Goal: Task Accomplishment & Management: Manage account settings

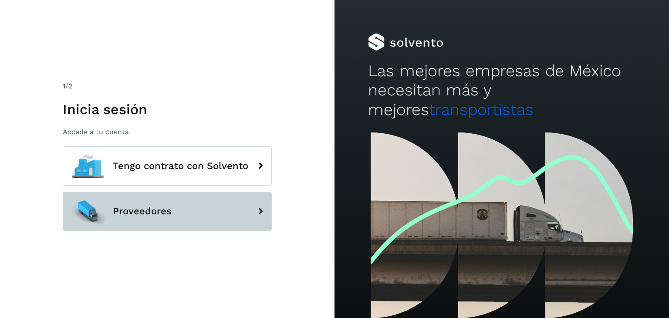
click at [231, 216] on button "Proveedores" at bounding box center [167, 211] width 209 height 39
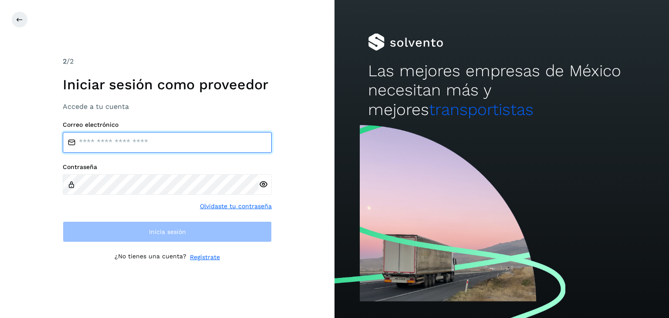
type input "**********"
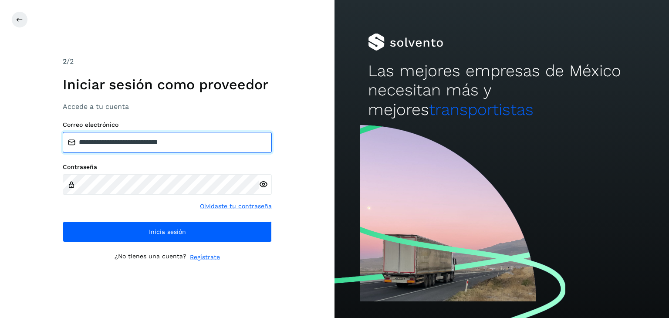
click at [128, 145] on input "**********" at bounding box center [167, 142] width 209 height 21
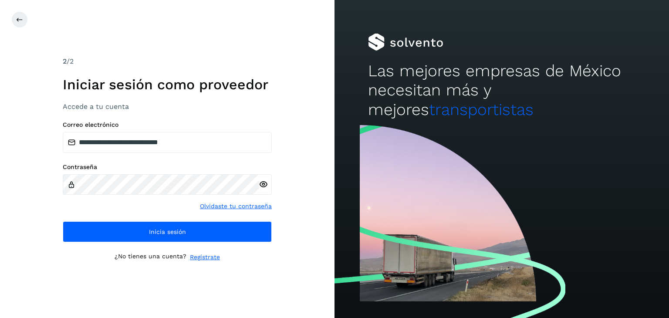
click at [265, 187] on icon at bounding box center [263, 184] width 9 height 9
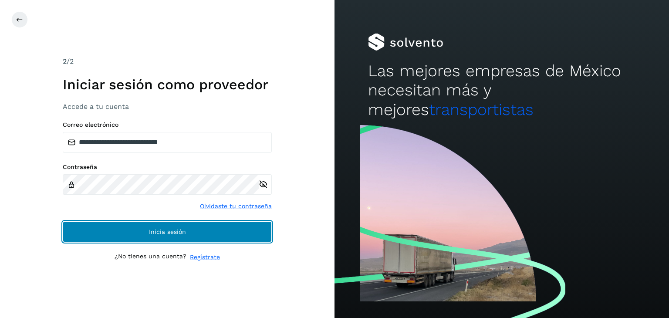
click at [237, 237] on button "Inicia sesión" at bounding box center [167, 231] width 209 height 21
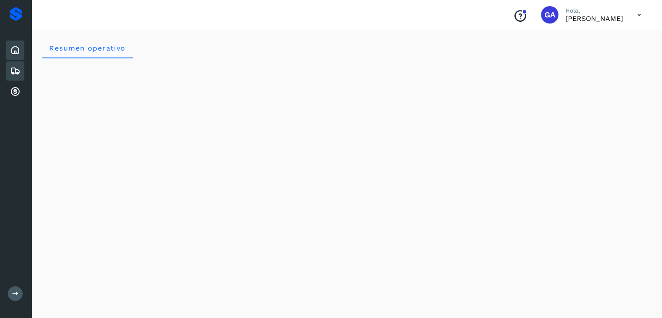
click at [14, 74] on icon at bounding box center [15, 71] width 10 height 10
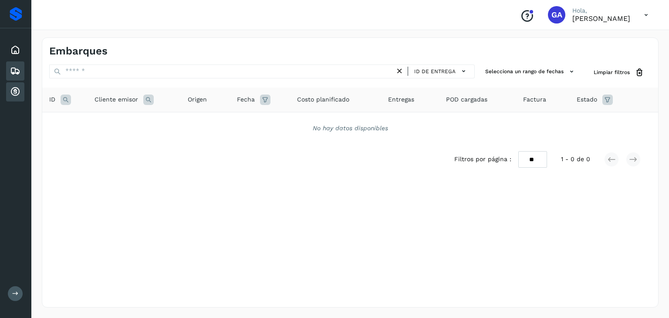
click at [12, 84] on div "Cuentas por cobrar" at bounding box center [15, 91] width 18 height 19
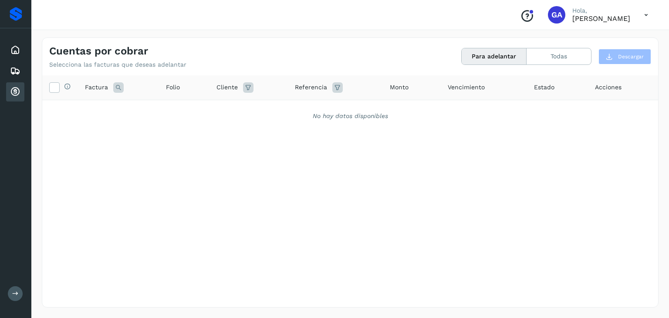
click at [628, 20] on p "[PERSON_NAME]" at bounding box center [601, 18] width 58 height 8
click at [643, 14] on icon at bounding box center [646, 15] width 18 height 18
click at [610, 31] on div "Cerrar sesión" at bounding box center [603, 39] width 104 height 17
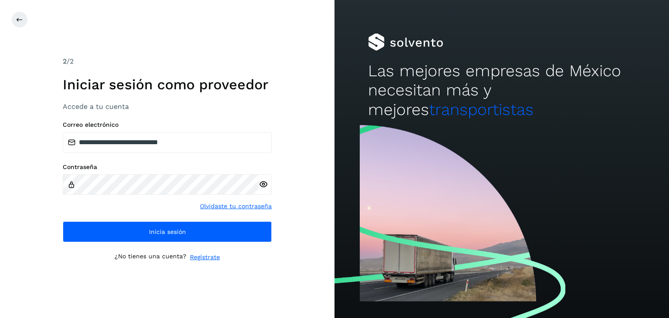
click at [9, 14] on div "**********" at bounding box center [167, 159] width 335 height 318
click at [17, 20] on icon at bounding box center [19, 19] width 7 height 7
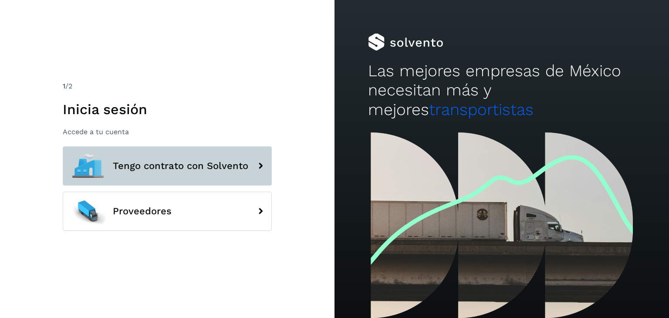
click at [232, 170] on span "Tengo contrato con Solvento" at bounding box center [180, 166] width 135 height 10
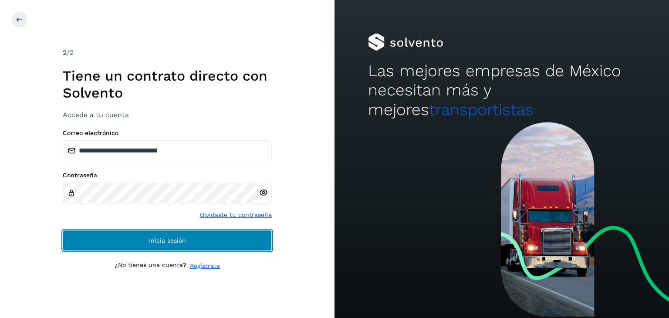
click at [211, 230] on button "Inicia sesión" at bounding box center [167, 240] width 209 height 21
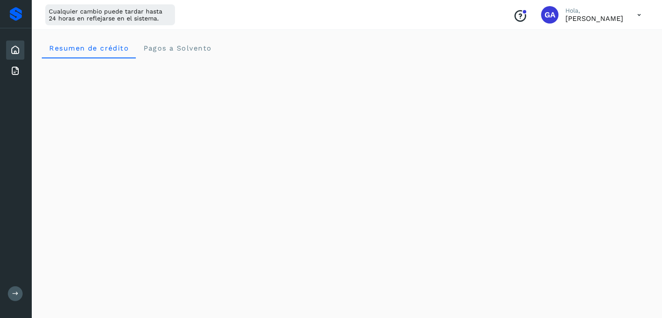
click at [602, 16] on p "[PERSON_NAME]" at bounding box center [595, 18] width 58 height 8
click at [637, 14] on icon at bounding box center [640, 15] width 18 height 18
click at [590, 55] on div "Cerrar sesión" at bounding box center [596, 56] width 104 height 17
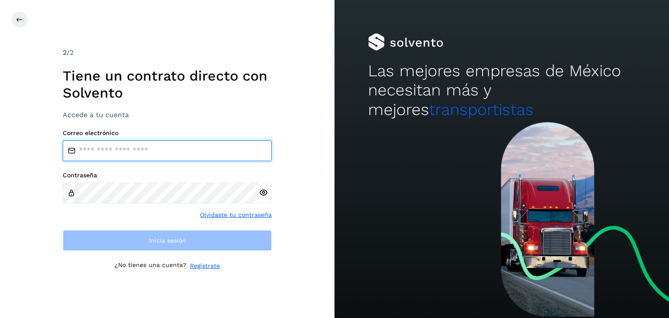
type input "**********"
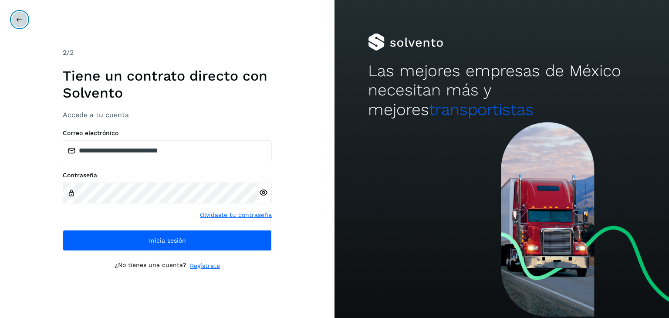
click at [24, 22] on button at bounding box center [19, 19] width 17 height 17
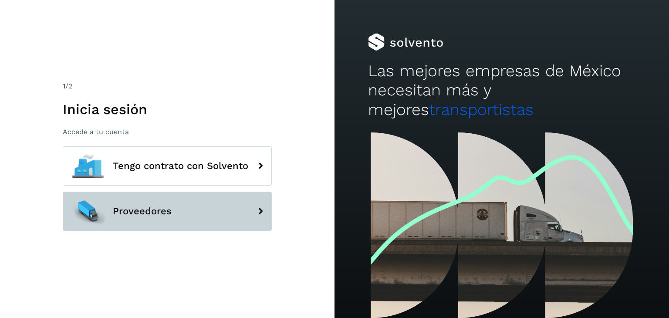
click at [238, 220] on button "Proveedores" at bounding box center [167, 211] width 209 height 39
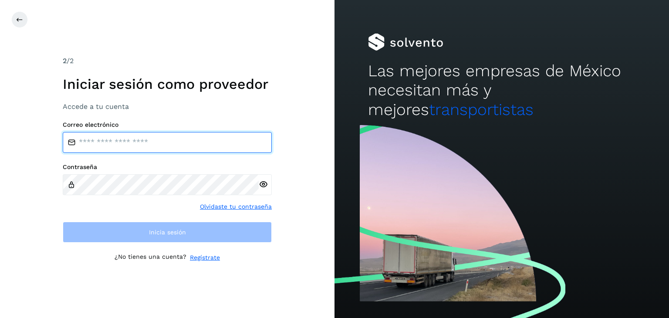
type input "**********"
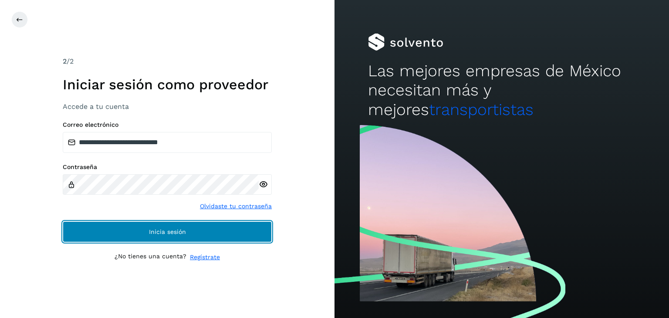
click at [236, 230] on button "Inicia sesión" at bounding box center [167, 231] width 209 height 21
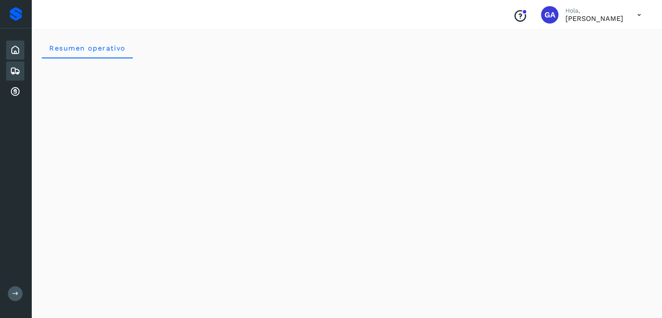
click at [15, 68] on icon at bounding box center [15, 71] width 10 height 10
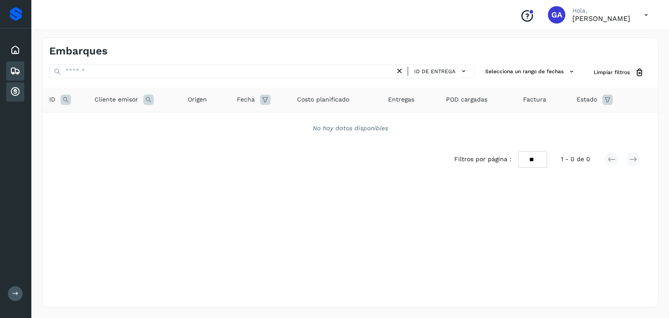
click at [10, 84] on div "Cuentas por cobrar" at bounding box center [15, 91] width 18 height 19
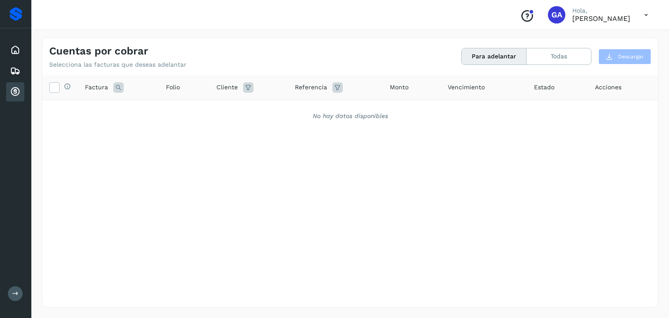
click at [10, 293] on button at bounding box center [15, 293] width 15 height 15
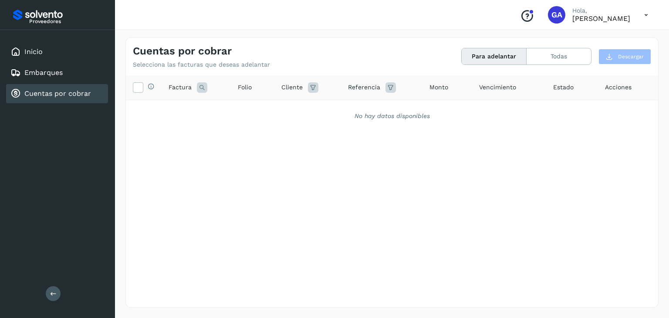
click at [575, 11] on p "Hola," at bounding box center [601, 10] width 58 height 7
click at [644, 14] on icon at bounding box center [646, 15] width 18 height 18
click at [579, 34] on div "Cerrar sesión" at bounding box center [603, 39] width 104 height 17
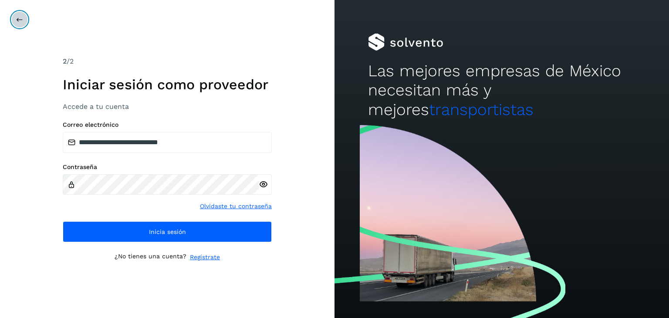
click at [17, 20] on icon at bounding box center [19, 19] width 7 height 7
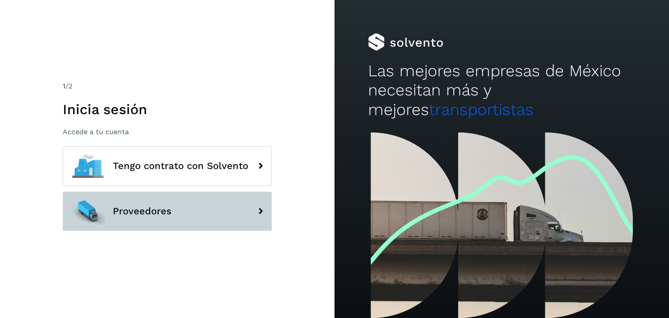
click at [245, 216] on button "Proveedores" at bounding box center [167, 211] width 209 height 39
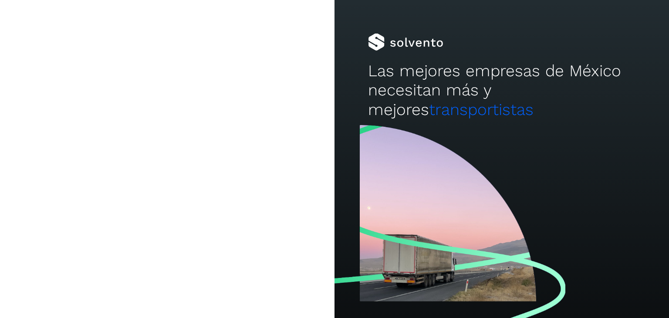
type input "**********"
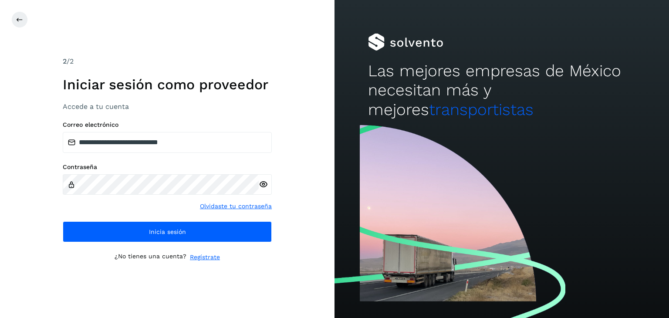
click at [262, 184] on icon at bounding box center [263, 184] width 9 height 9
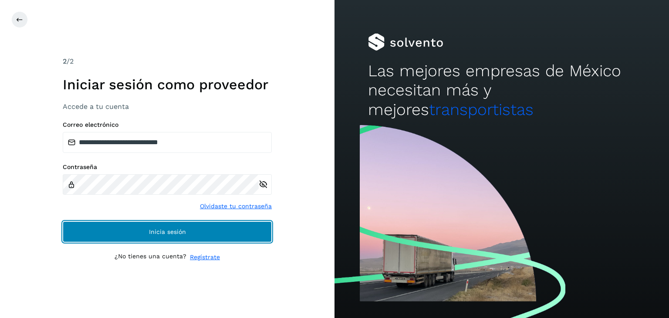
click at [256, 225] on button "Inicia sesión" at bounding box center [167, 231] width 209 height 21
